Goal: Check status: Check status

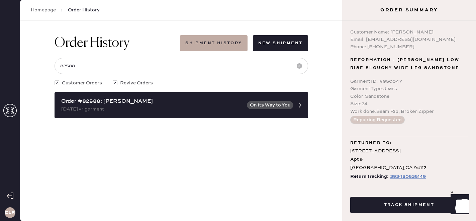
copy div "[PERSON_NAME]"
drag, startPoint x: 391, startPoint y: 31, endPoint x: 444, endPoint y: 29, distance: 52.9
click at [444, 29] on div "Customer Name: [PERSON_NAME]" at bounding box center [409, 31] width 118 height 7
copy div "[EMAIL_ADDRESS][DOMAIN_NAME]"
drag, startPoint x: 366, startPoint y: 37, endPoint x: 474, endPoint y: 36, distance: 107.5
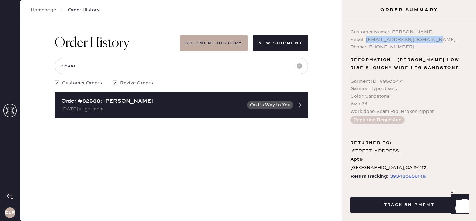
click at [474, 36] on div "Customer Name: [PERSON_NAME] Email: [EMAIL_ADDRESS][DOMAIN_NAME] Phone: [PHONE_…" at bounding box center [409, 101] width 134 height 163
click at [11, 105] on icon at bounding box center [9, 110] width 13 height 13
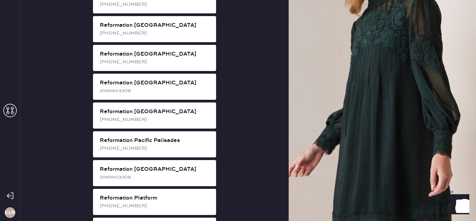
scroll to position [902, 0]
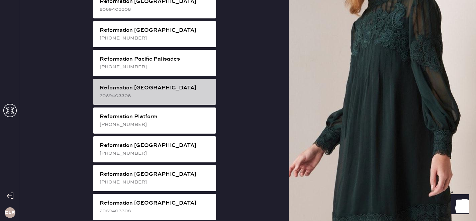
click at [154, 84] on div "Reformation [GEOGRAPHIC_DATA]" at bounding box center [155, 88] width 111 height 8
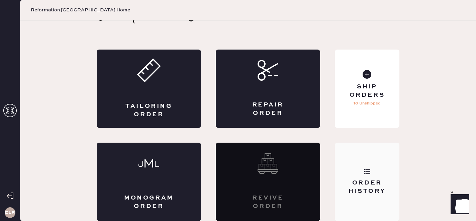
click at [359, 196] on div "Order History" at bounding box center [367, 182] width 65 height 78
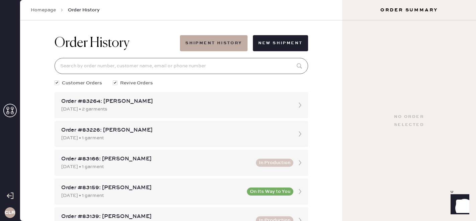
click at [115, 64] on input at bounding box center [182, 66] width 254 height 16
paste input "82598"
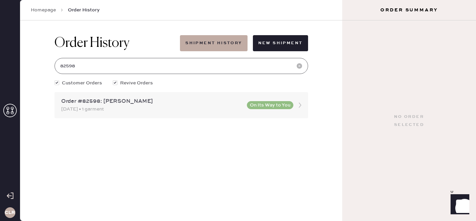
type input "82598"
click at [125, 107] on div "[DATE] • 1 garment" at bounding box center [152, 108] width 182 height 7
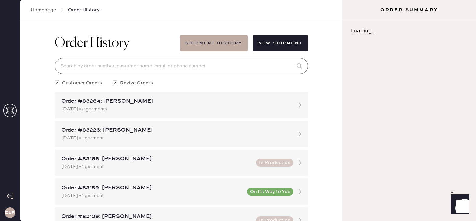
click at [107, 64] on input at bounding box center [182, 66] width 254 height 16
paste input "82598"
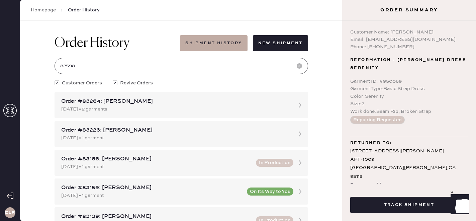
type input "82598"
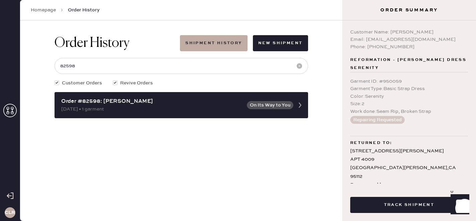
click at [406, 181] on div "393842737662" at bounding box center [407, 185] width 35 height 8
click at [15, 109] on icon at bounding box center [9, 110] width 13 height 13
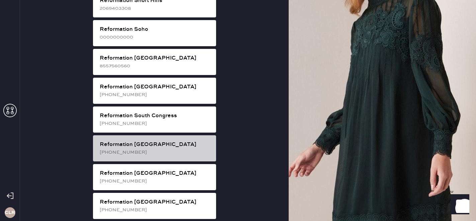
scroll to position [1227, 0]
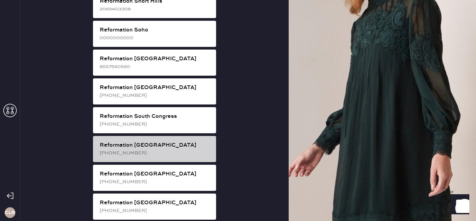
click at [158, 149] on div "[PHONE_NUMBER]" at bounding box center [155, 152] width 111 height 7
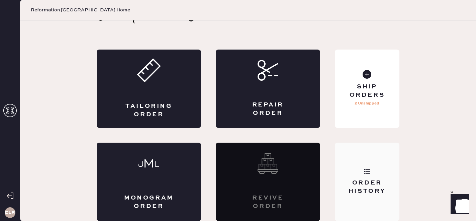
click at [356, 202] on div "Order History" at bounding box center [367, 182] width 65 height 78
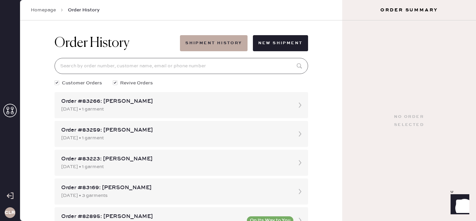
click at [126, 64] on input at bounding box center [182, 66] width 254 height 16
paste input "S27733888"
type input "S27733888"
paste input "[PERSON_NAME][EMAIL_ADDRESS][PERSON_NAME][DOMAIN_NAME]"
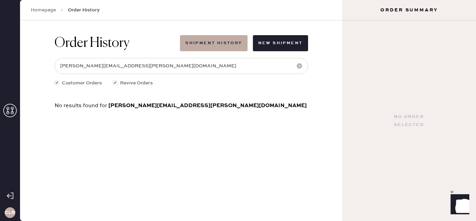
click at [71, 10] on span "Order History" at bounding box center [84, 10] width 32 height 7
click at [142, 69] on input "[PERSON_NAME][EMAIL_ADDRESS][PERSON_NAME][DOMAIN_NAME]" at bounding box center [182, 66] width 254 height 16
type input "[PERSON_NAME][EMAIL_ADDRESS][PERSON_NAME]."
click at [142, 69] on input "[PERSON_NAME][EMAIL_ADDRESS][PERSON_NAME]." at bounding box center [182, 66] width 254 height 16
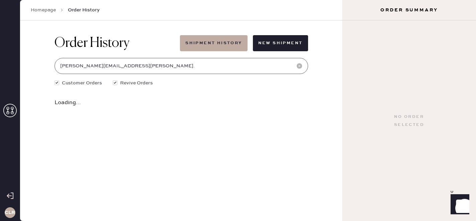
click at [142, 69] on input "[PERSON_NAME][EMAIL_ADDRESS][PERSON_NAME]." at bounding box center [182, 66] width 254 height 16
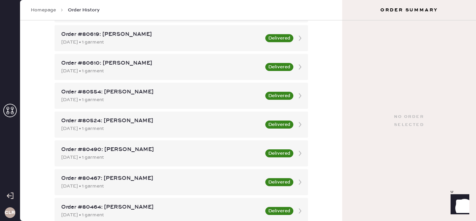
scroll to position [1132, 0]
